Goal: Task Accomplishment & Management: Manage account settings

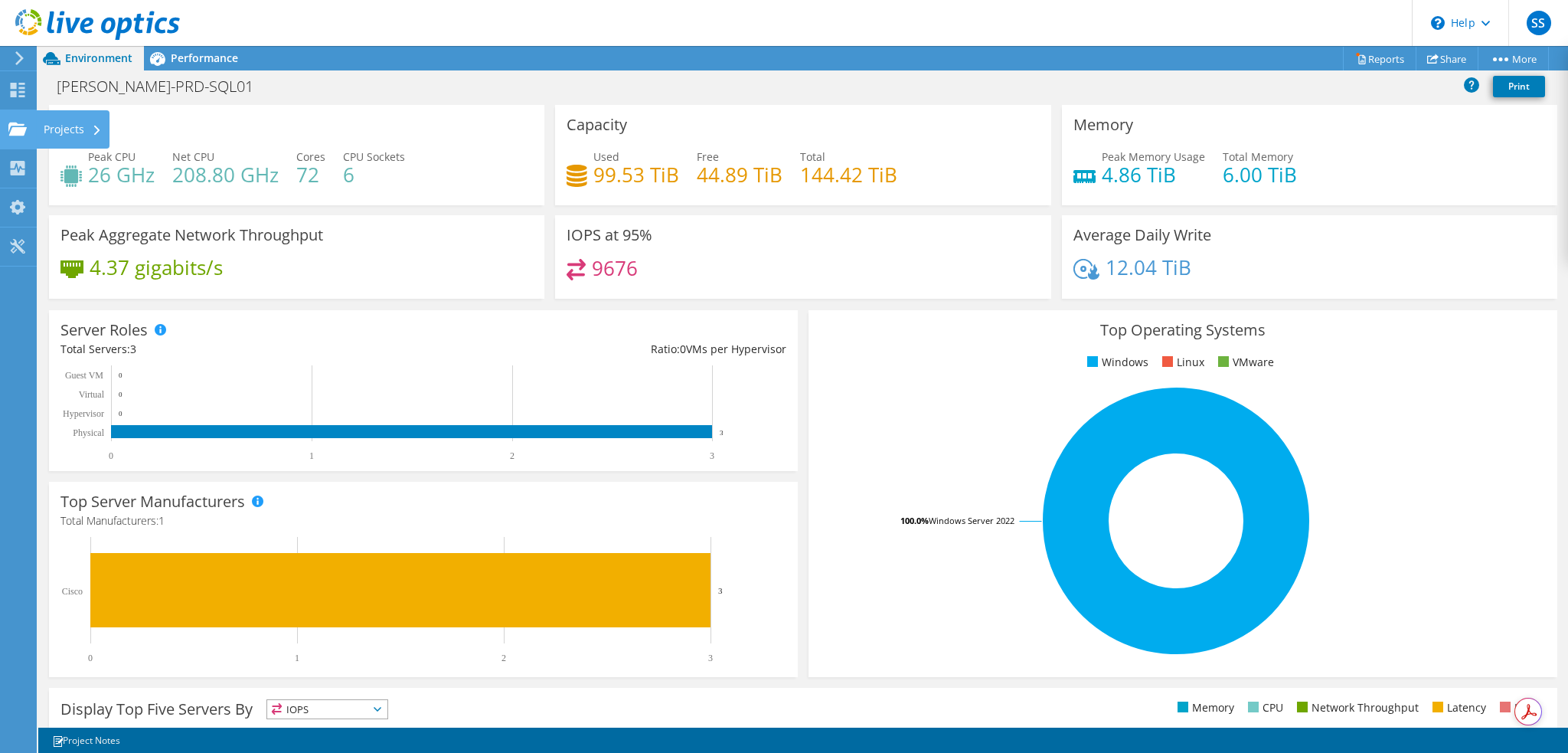
click at [21, 127] on use at bounding box center [18, 127] width 19 height 13
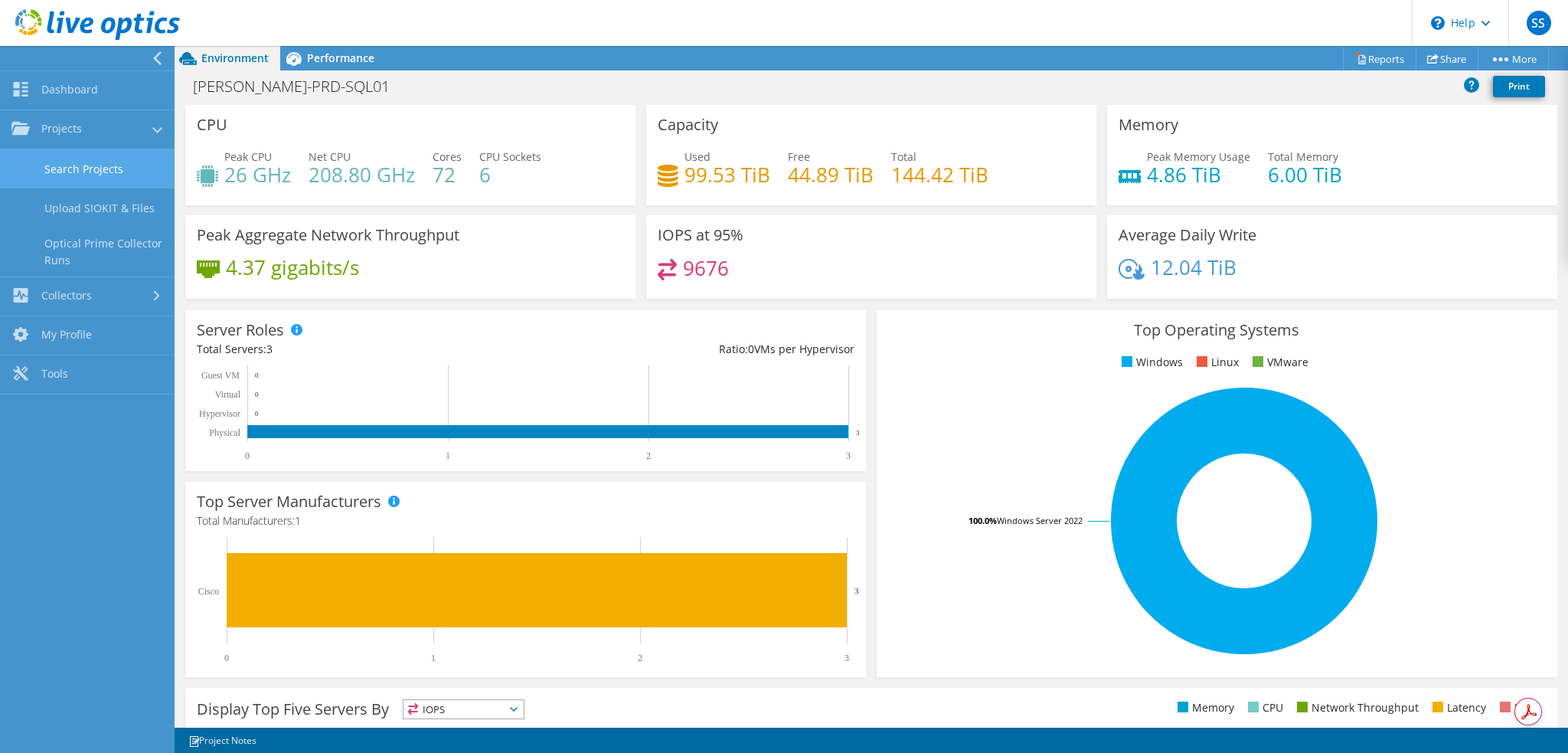
click at [84, 169] on link "Search Projects" at bounding box center [87, 169] width 175 height 39
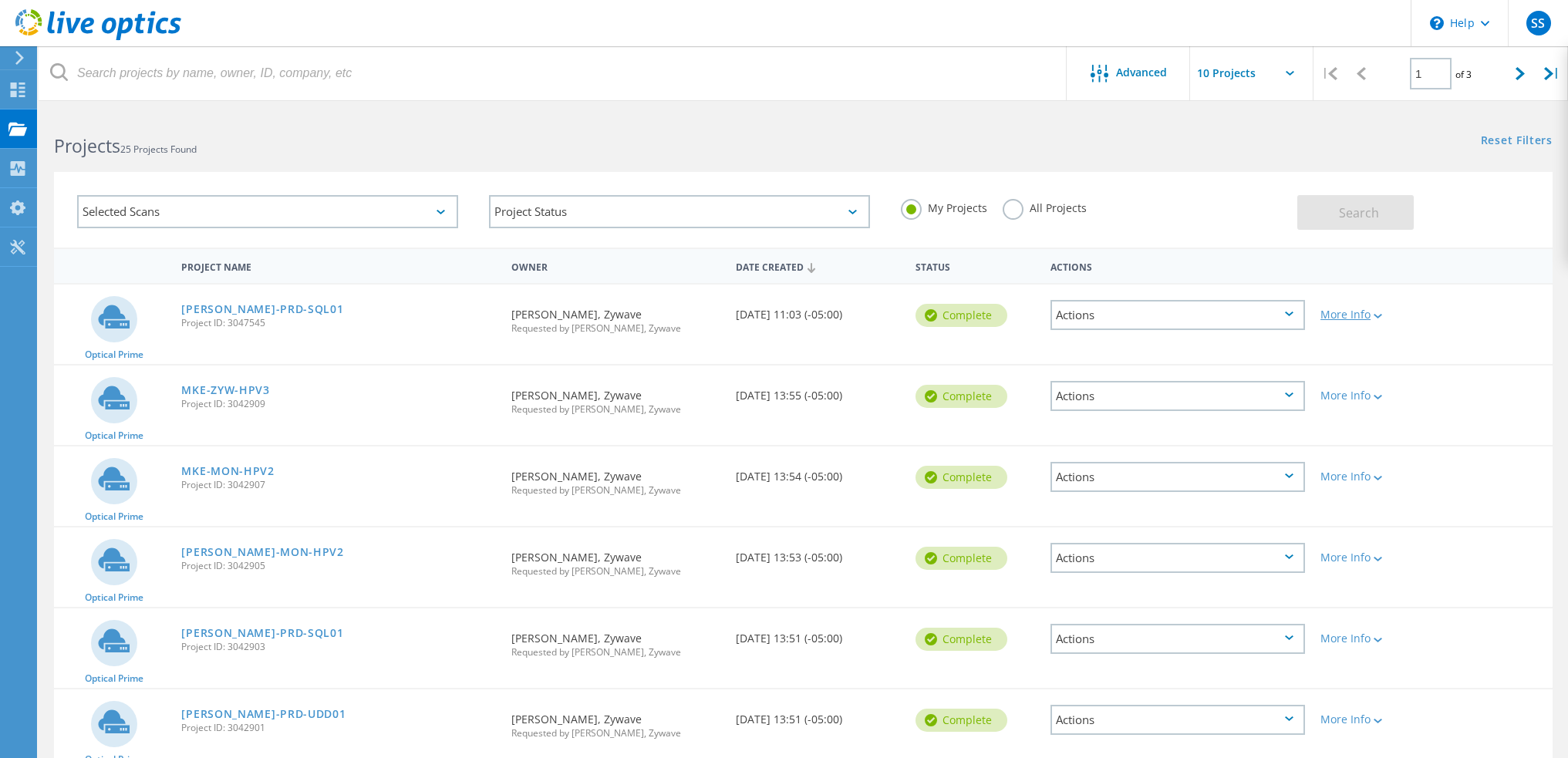
click at [1362, 311] on div "More Info" at bounding box center [1372, 314] width 104 height 11
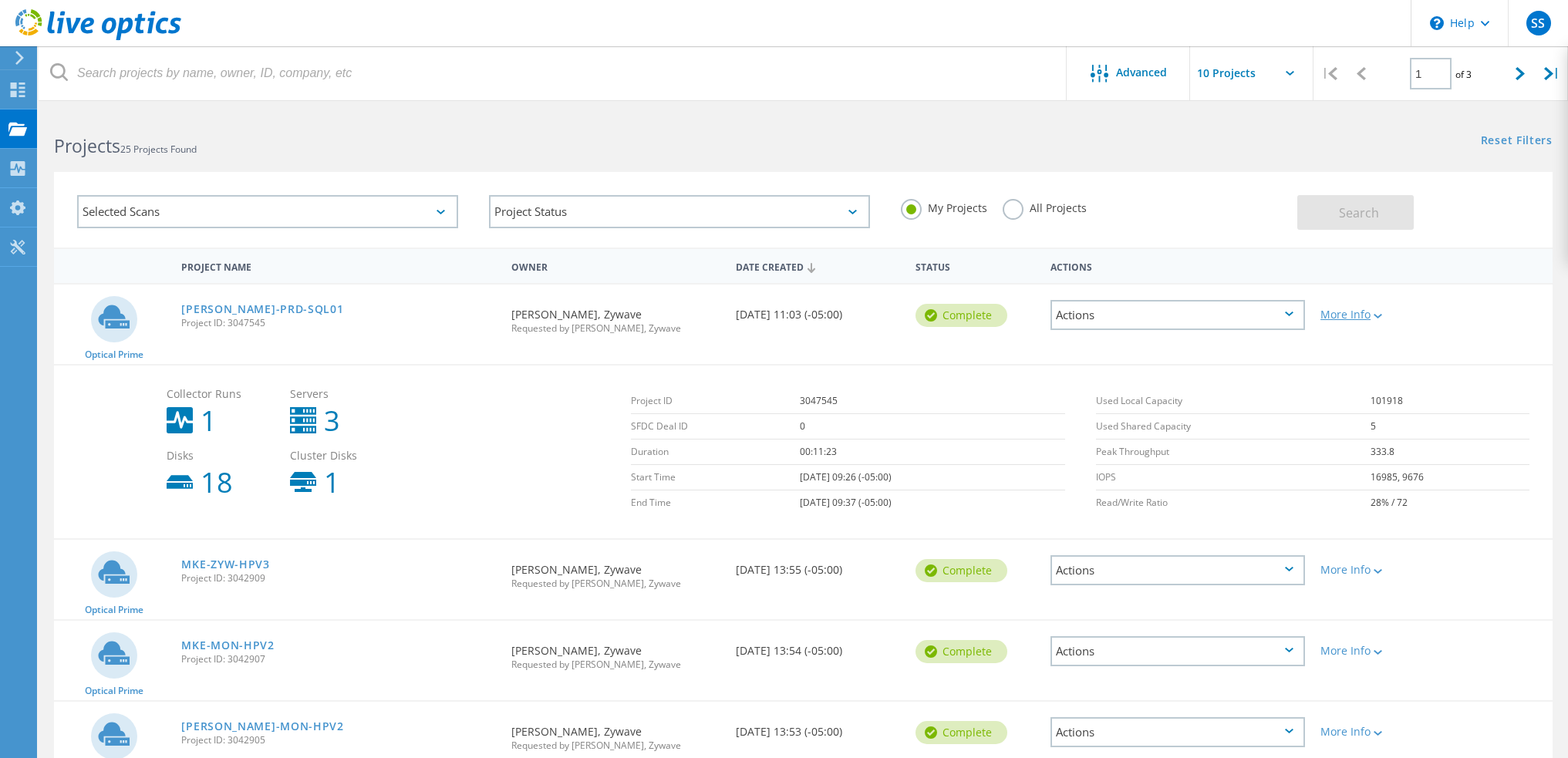
click at [1362, 311] on div "More Info" at bounding box center [1372, 314] width 104 height 11
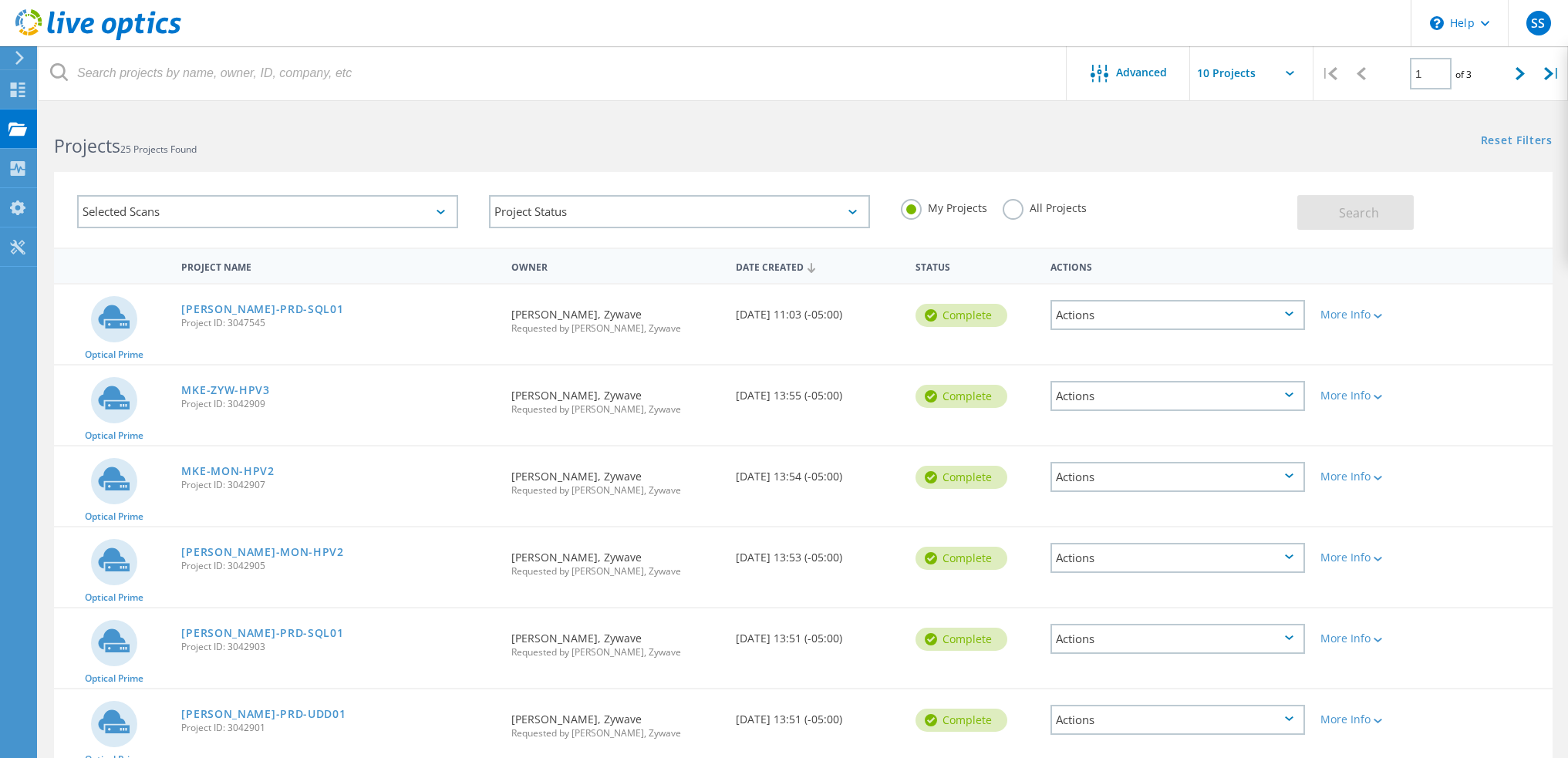
click at [1268, 309] on div "Actions" at bounding box center [1178, 314] width 254 height 30
click at [1101, 348] on div "Delete" at bounding box center [1178, 351] width 252 height 24
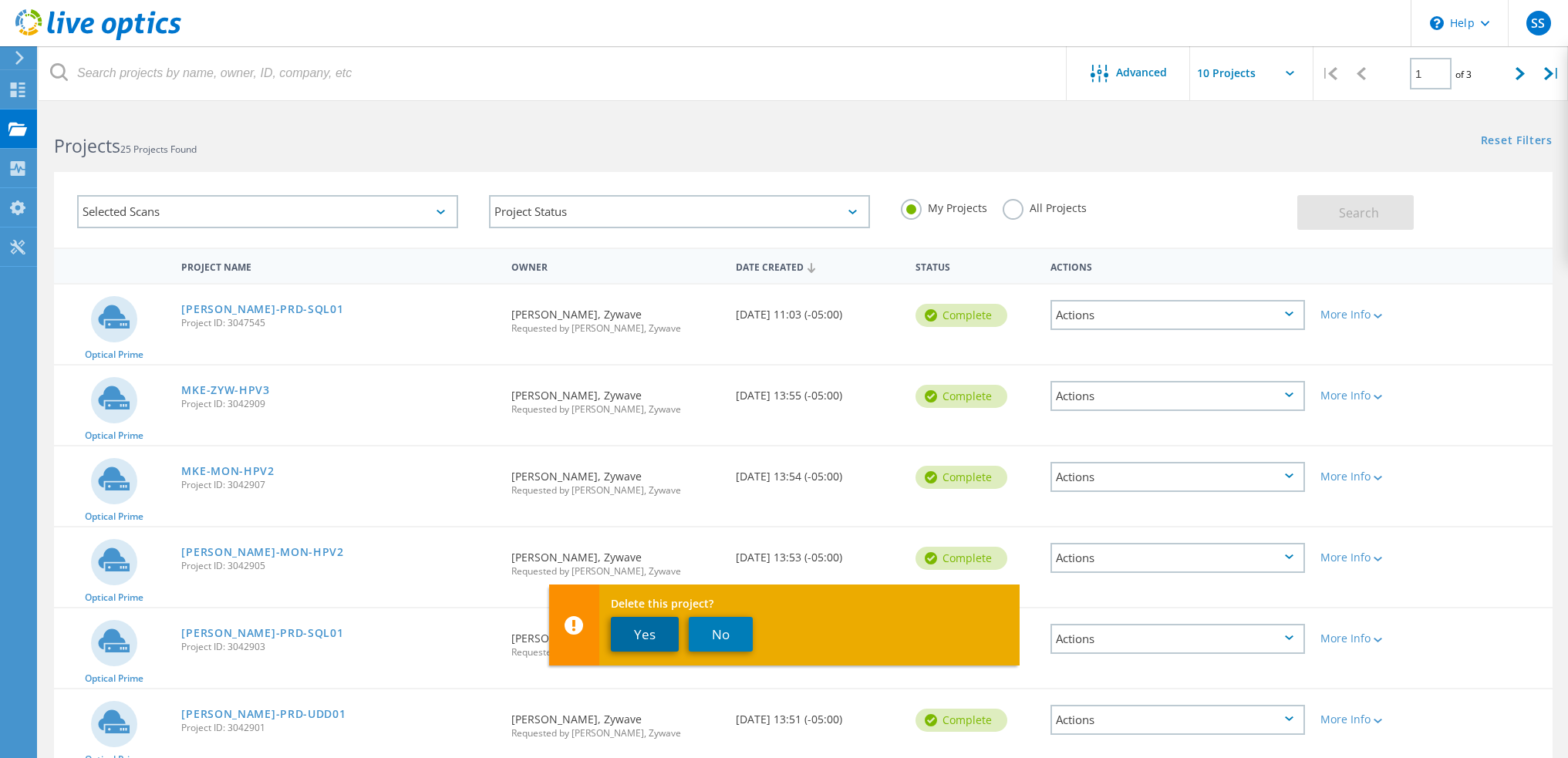
click at [654, 635] on button "Yes" at bounding box center [645, 634] width 68 height 35
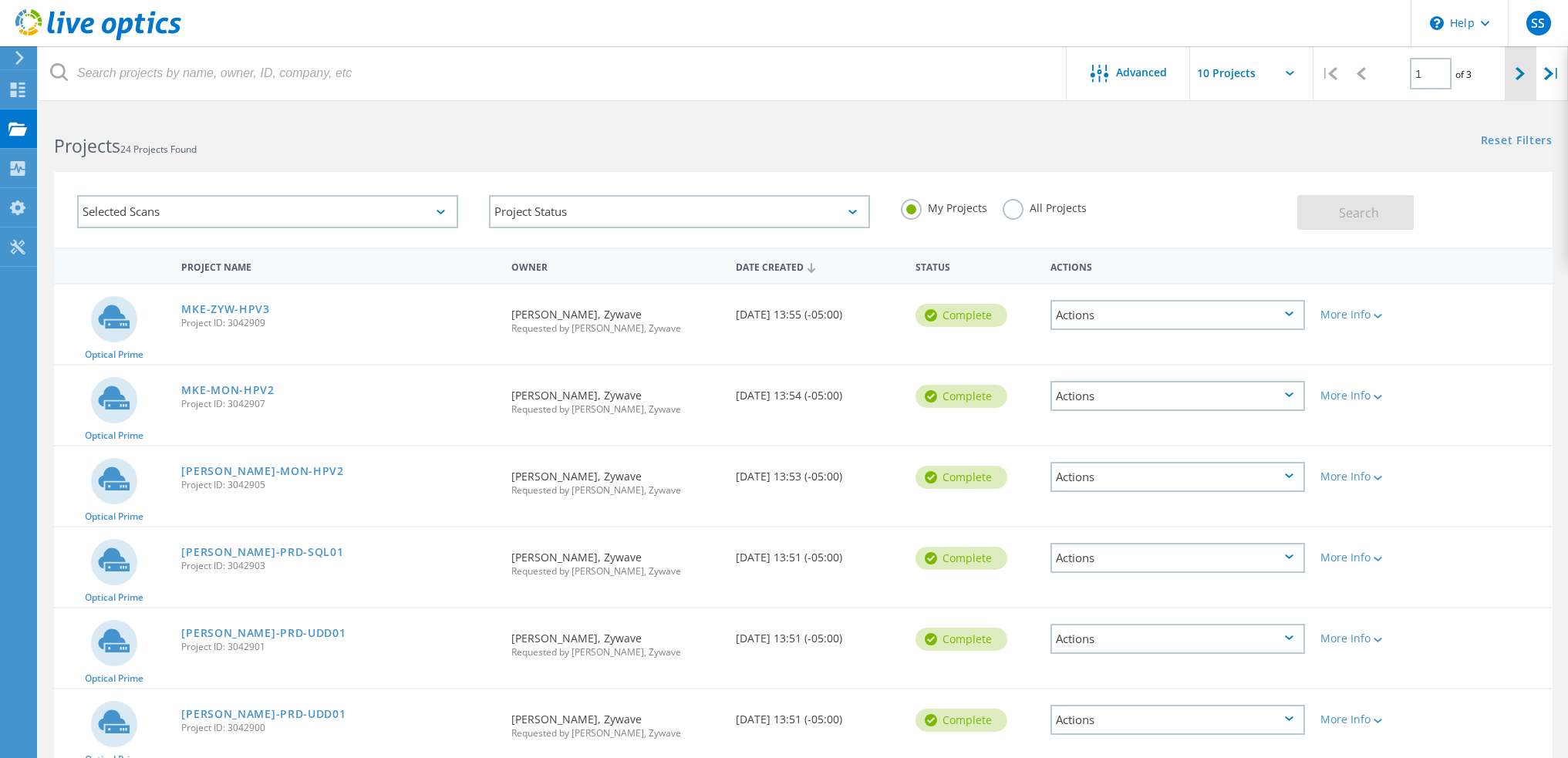
click at [1523, 80] on icon at bounding box center [1520, 73] width 9 height 13
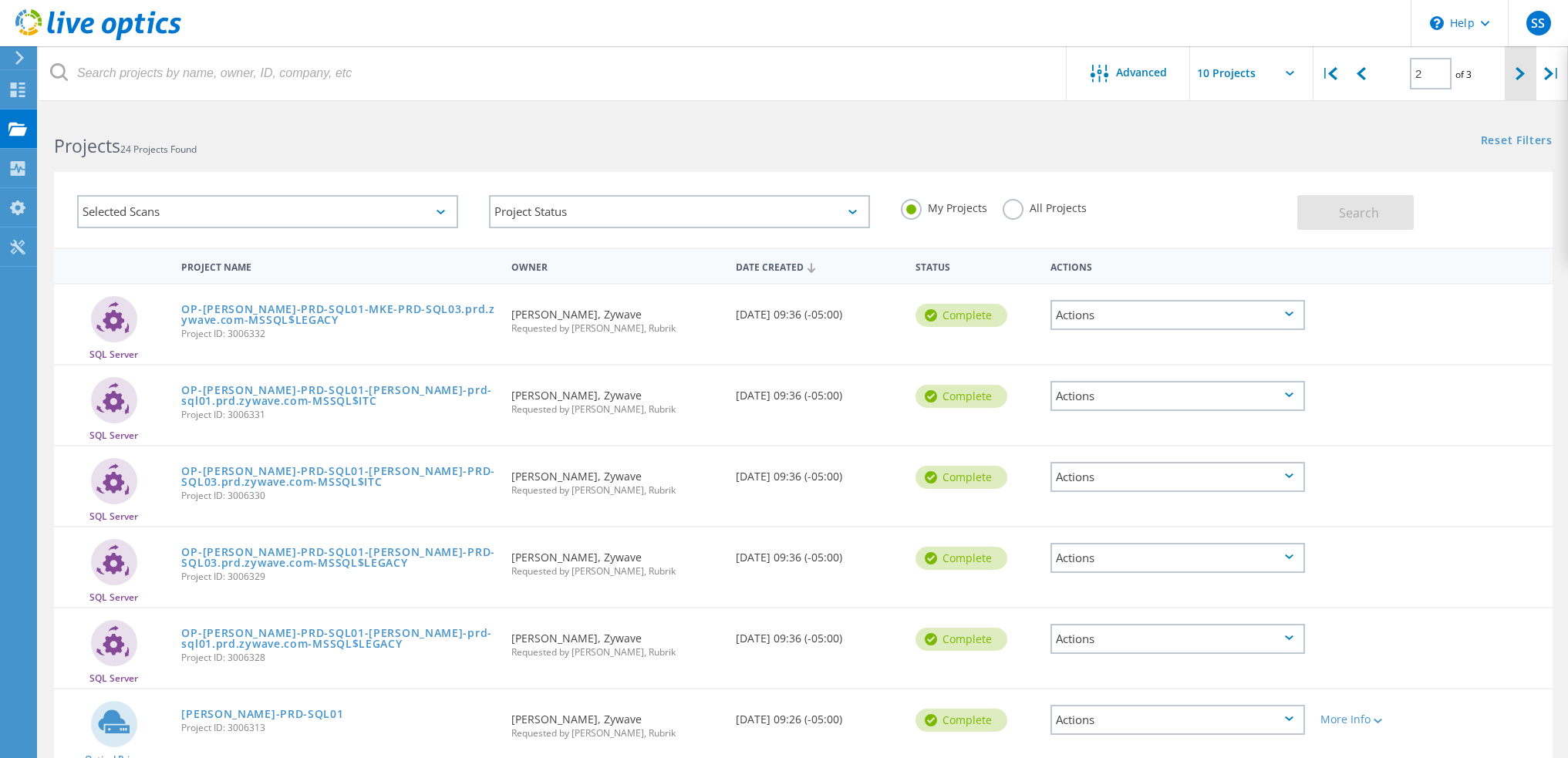
click at [1523, 80] on icon at bounding box center [1520, 73] width 9 height 13
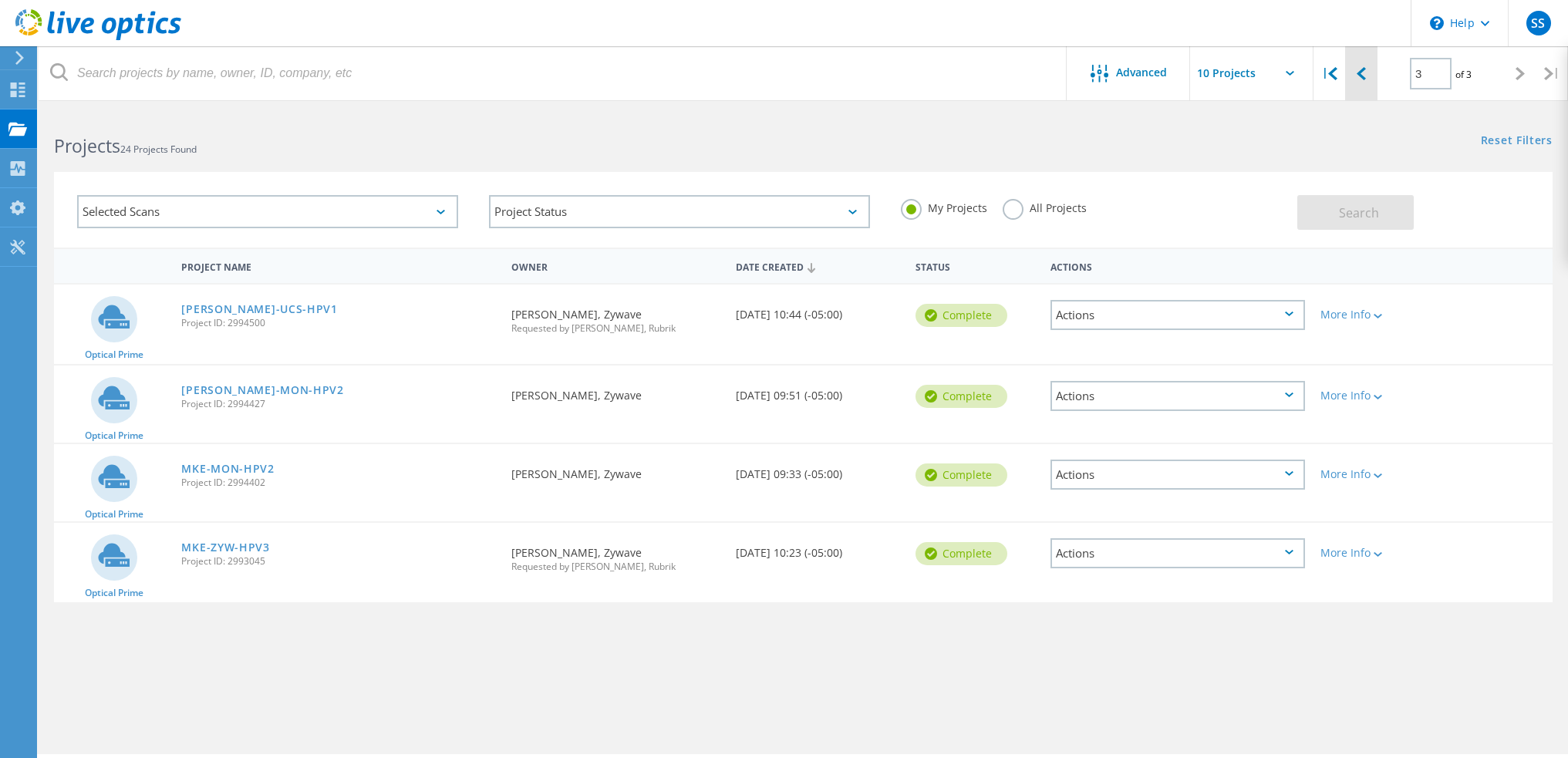
click at [1360, 73] on icon at bounding box center [1361, 73] width 9 height 13
type input "2"
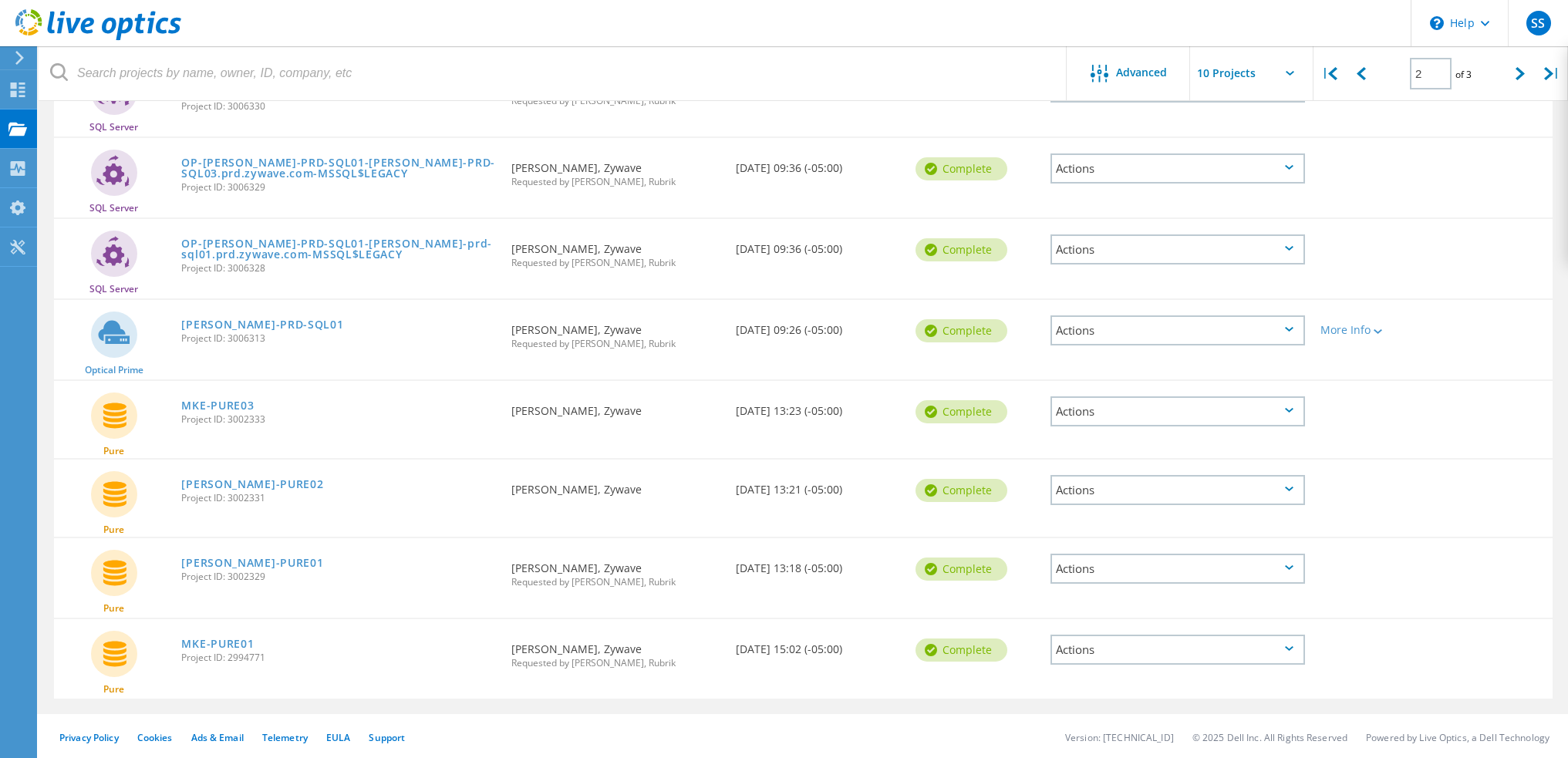
scroll to position [392, 0]
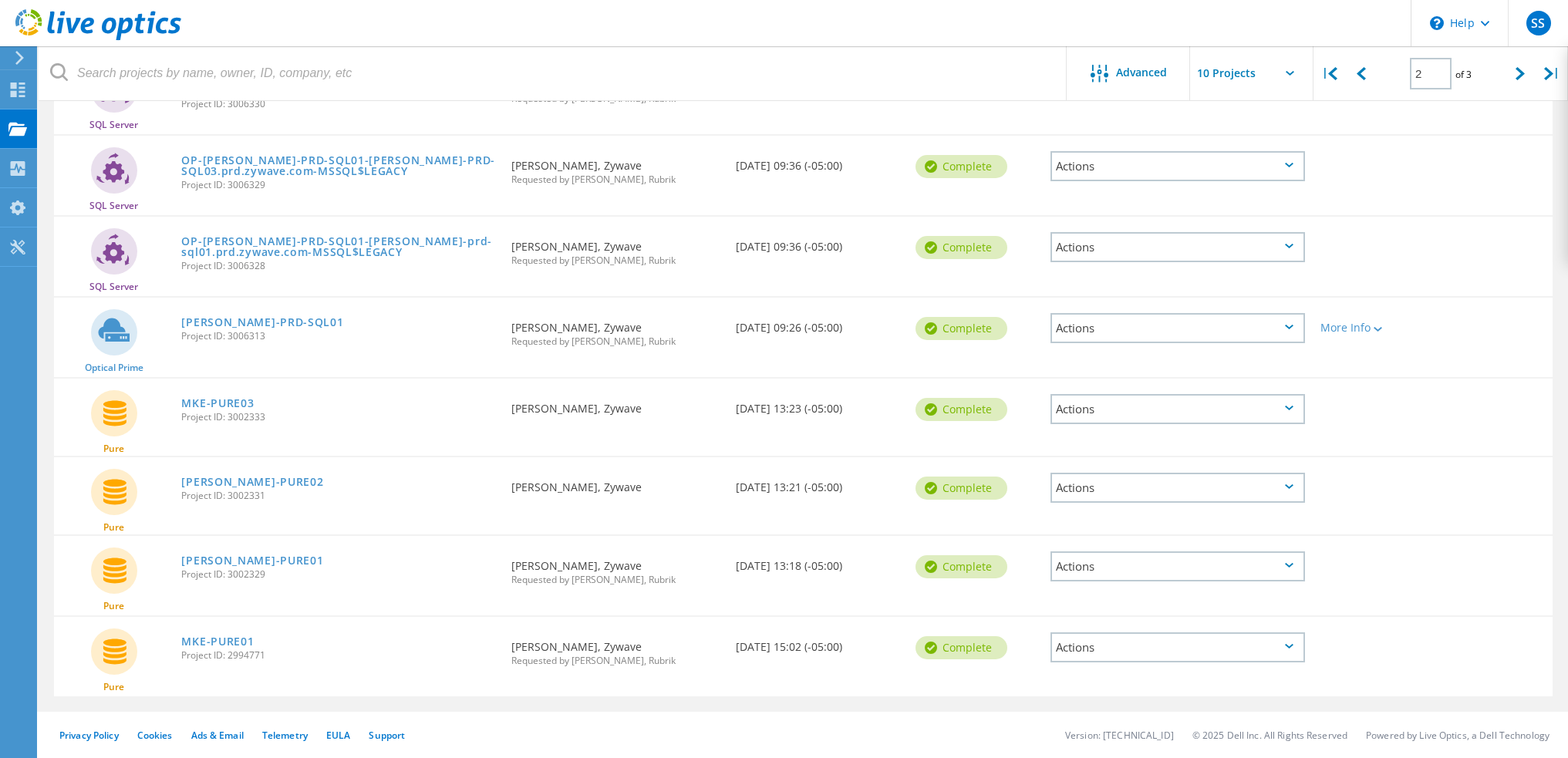
click at [1282, 405] on div "Actions" at bounding box center [1178, 409] width 254 height 30
click at [445, 414] on span "Project ID: 3002333" at bounding box center [338, 416] width 314 height 9
